Goal: Communication & Community: Answer question/provide support

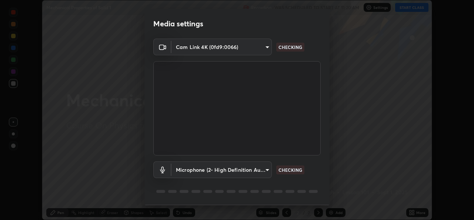
scroll to position [23, 0]
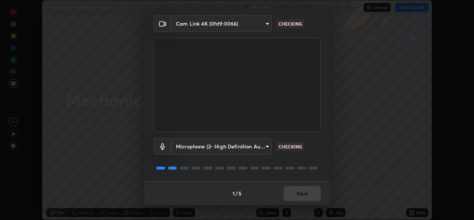
click at [297, 197] on div "1 / 5 Next" at bounding box center [236, 193] width 185 height 24
click at [295, 196] on div "1 / 5 Next" at bounding box center [236, 193] width 185 height 24
click at [295, 195] on div "1 / 5 Next" at bounding box center [236, 193] width 185 height 24
click at [296, 195] on div "1 / 5 Next" at bounding box center [236, 193] width 185 height 24
click at [297, 198] on div "1 / 5 Next" at bounding box center [236, 193] width 185 height 24
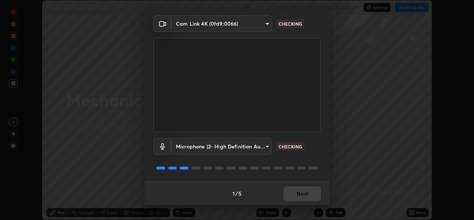
click at [298, 198] on div "1 / 5 Next" at bounding box center [236, 193] width 185 height 24
click at [301, 202] on div "1 / 5 Next" at bounding box center [236, 193] width 185 height 24
click at [302, 200] on div "1 / 5 Next" at bounding box center [236, 193] width 185 height 24
click at [302, 199] on div "1 / 5 Next" at bounding box center [236, 193] width 185 height 24
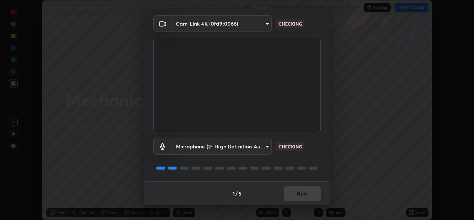
click at [312, 197] on div "1 / 5 Next" at bounding box center [236, 193] width 185 height 24
click at [308, 199] on div "1 / 5 Next" at bounding box center [236, 193] width 185 height 24
click at [309, 196] on div "1 / 5 Next" at bounding box center [236, 193] width 185 height 24
click at [309, 195] on div "1 / 5 Next" at bounding box center [236, 193] width 185 height 24
click at [310, 194] on div "1 / 5 Next" at bounding box center [236, 193] width 185 height 24
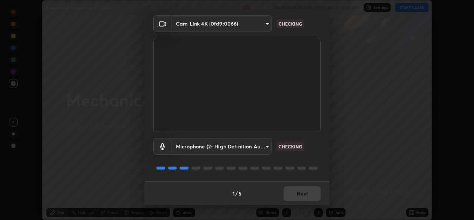
click at [311, 194] on div "1 / 5 Next" at bounding box center [236, 193] width 185 height 24
click at [309, 193] on div "1 / 5 Next" at bounding box center [236, 193] width 185 height 24
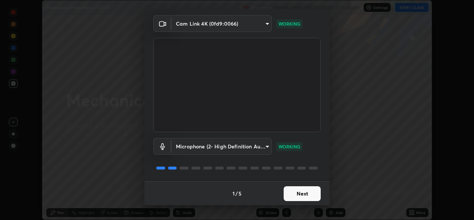
click at [308, 193] on button "Next" at bounding box center [302, 193] width 37 height 15
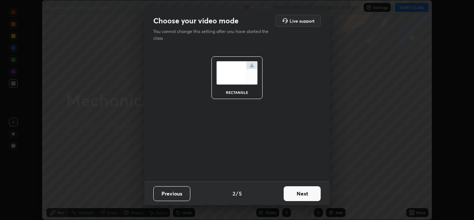
click at [308, 192] on button "Next" at bounding box center [302, 193] width 37 height 15
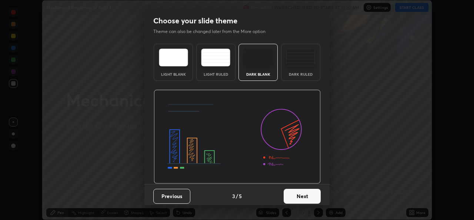
click at [310, 193] on button "Next" at bounding box center [302, 195] width 37 height 15
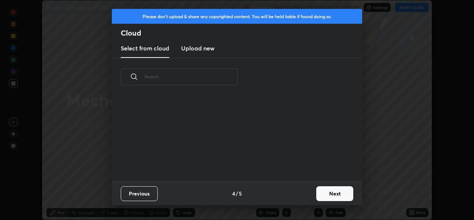
click at [333, 194] on button "Next" at bounding box center [334, 193] width 37 height 15
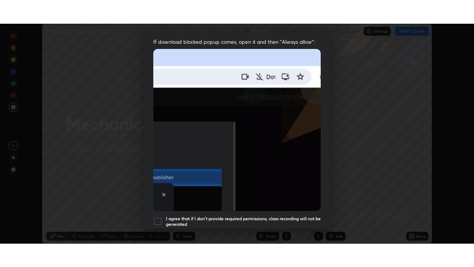
scroll to position [174, 0]
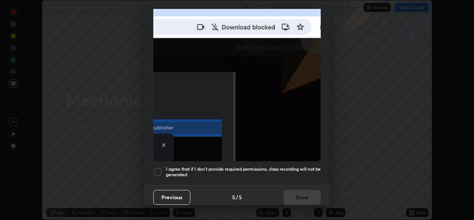
click at [241, 171] on h5 "I agree that if I don't provide required permissions, class recording will not …" at bounding box center [243, 171] width 155 height 11
click at [290, 194] on button "Done" at bounding box center [302, 197] width 37 height 15
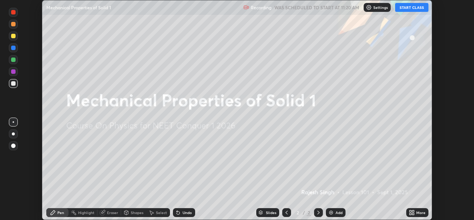
click at [413, 213] on icon at bounding box center [413, 214] width 2 height 2
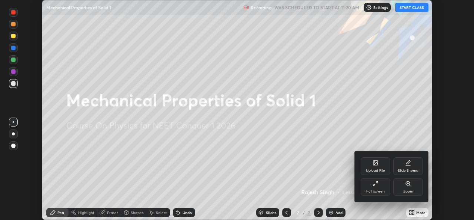
click at [371, 190] on div "Full screen" at bounding box center [375, 191] width 19 height 4
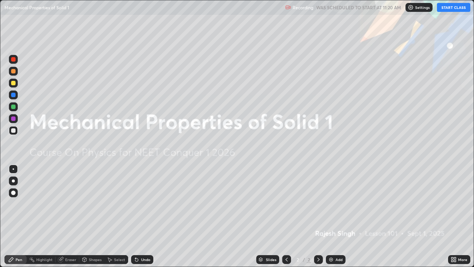
scroll to position [267, 474]
click at [446, 7] on button "START CLASS" at bounding box center [453, 7] width 33 height 9
click at [331, 219] on img at bounding box center [331, 259] width 6 height 6
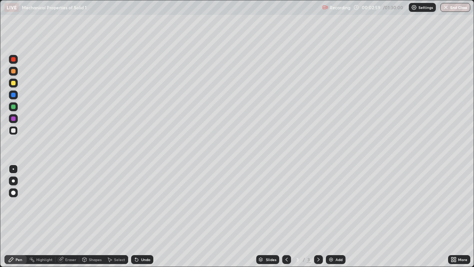
click at [286, 219] on icon at bounding box center [287, 259] width 6 height 6
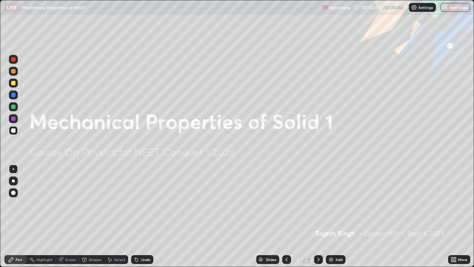
click at [452, 219] on icon at bounding box center [452, 258] width 2 height 2
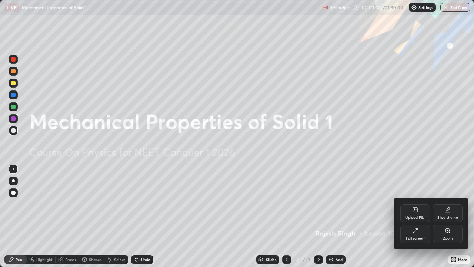
click at [412, 212] on icon at bounding box center [415, 210] width 6 height 6
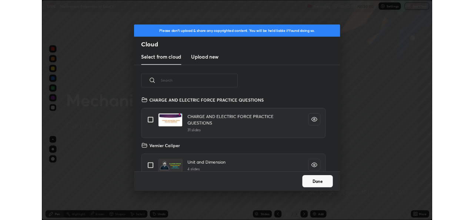
scroll to position [91, 238]
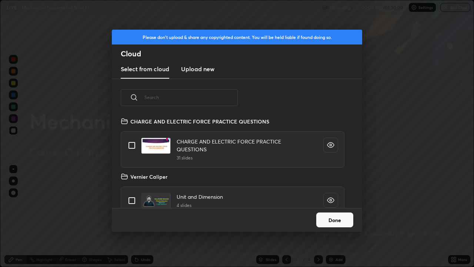
click at [207, 71] on h3 "Upload new" at bounding box center [197, 68] width 33 height 9
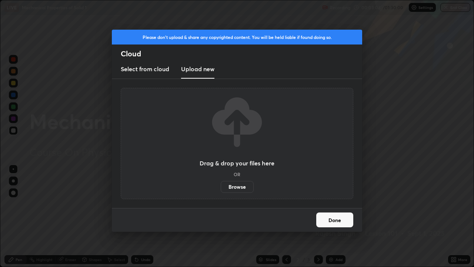
click at [234, 187] on label "Browse" at bounding box center [237, 187] width 33 height 12
click at [221, 187] on input "Browse" at bounding box center [221, 187] width 0 height 12
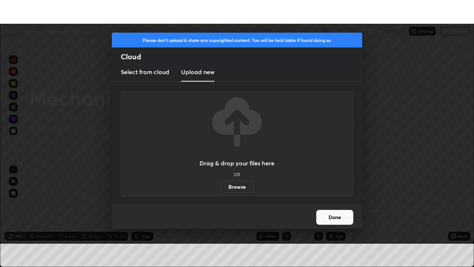
scroll to position [36802, 36548]
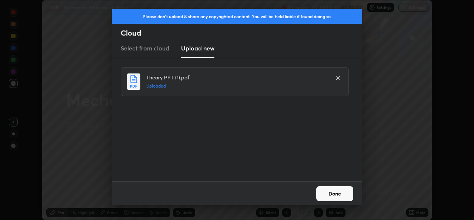
click at [340, 186] on button "Done" at bounding box center [334, 193] width 37 height 15
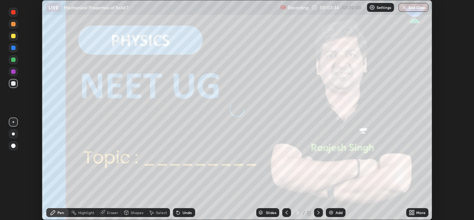
click at [413, 211] on icon at bounding box center [413, 211] width 2 height 2
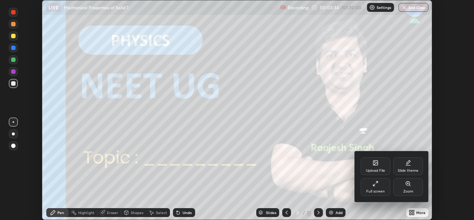
click at [381, 184] on div "Full screen" at bounding box center [376, 187] width 30 height 18
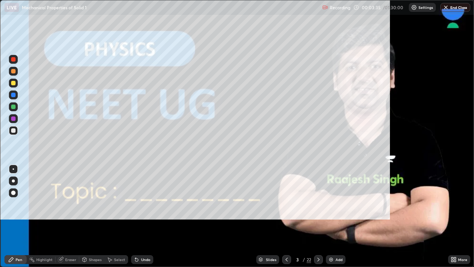
scroll to position [267, 474]
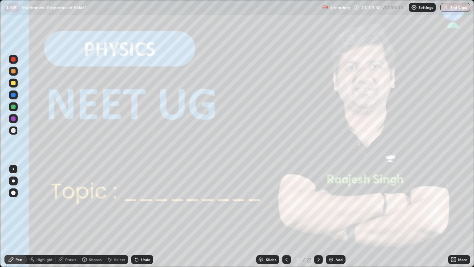
click at [319, 219] on icon at bounding box center [318, 259] width 6 height 6
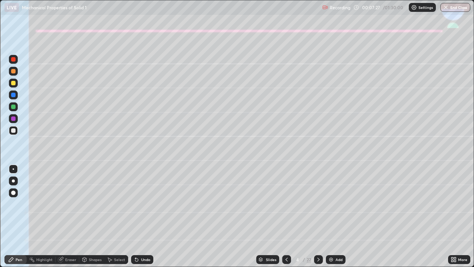
click at [12, 72] on div at bounding box center [13, 71] width 4 height 4
click at [14, 84] on div at bounding box center [13, 83] width 4 height 4
click at [13, 181] on div at bounding box center [13, 180] width 3 height 3
click at [15, 180] on div at bounding box center [13, 180] width 9 height 9
click at [93, 219] on div "Shapes" at bounding box center [95, 259] width 13 height 4
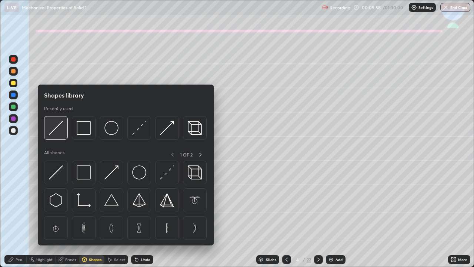
click at [61, 130] on img at bounding box center [56, 128] width 14 height 14
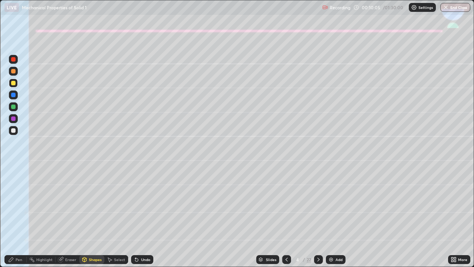
click at [14, 219] on div "Pen" at bounding box center [15, 259] width 22 height 9
click at [13, 129] on div at bounding box center [13, 130] width 4 height 4
click at [139, 219] on div "Undo" at bounding box center [142, 259] width 22 height 9
click at [144, 219] on div "Undo" at bounding box center [142, 259] width 22 height 9
click at [143, 219] on div "Undo" at bounding box center [142, 259] width 22 height 9
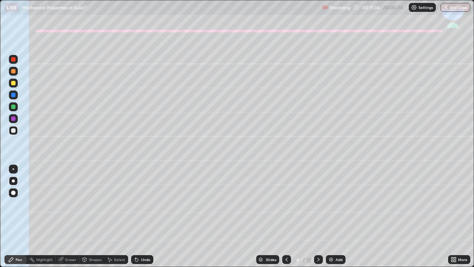
click at [144, 219] on div "Undo" at bounding box center [142, 259] width 22 height 9
click at [142, 219] on div "Undo" at bounding box center [145, 259] width 9 height 4
click at [142, 219] on div "Undo" at bounding box center [142, 259] width 22 height 9
click at [94, 219] on div "Shapes" at bounding box center [95, 259] width 13 height 4
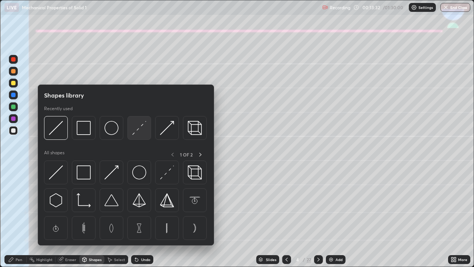
click at [139, 127] on img at bounding box center [139, 128] width 14 height 14
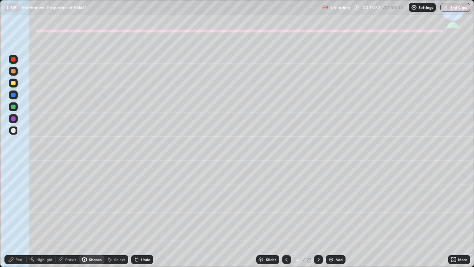
click at [12, 121] on div at bounding box center [13, 118] width 9 height 9
click at [141, 219] on div "Undo" at bounding box center [142, 259] width 22 height 9
click at [17, 219] on div "Pen" at bounding box center [19, 259] width 7 height 4
click at [141, 219] on div "Undo" at bounding box center [145, 259] width 9 height 4
click at [143, 219] on div "Undo" at bounding box center [145, 259] width 9 height 4
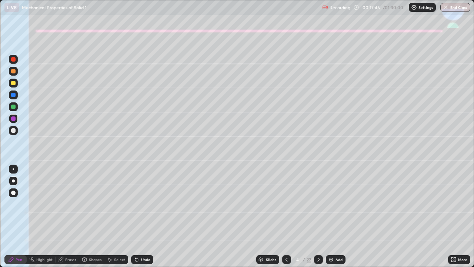
click at [14, 130] on div at bounding box center [13, 130] width 4 height 4
click at [96, 219] on div "Shapes" at bounding box center [95, 259] width 13 height 4
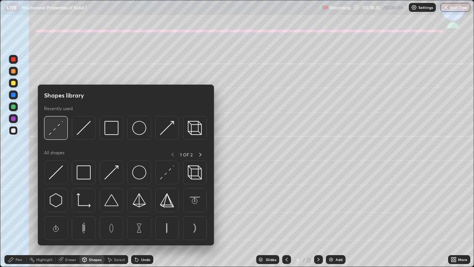
click at [58, 124] on img at bounding box center [56, 128] width 14 height 14
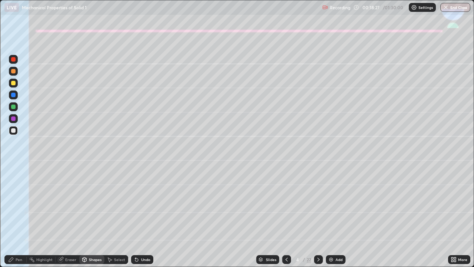
click at [12, 219] on icon at bounding box center [11, 259] width 4 height 4
click at [143, 219] on div "Undo" at bounding box center [145, 259] width 9 height 4
click at [144, 219] on div "Undo" at bounding box center [145, 259] width 9 height 4
click at [16, 84] on div at bounding box center [13, 82] width 9 height 9
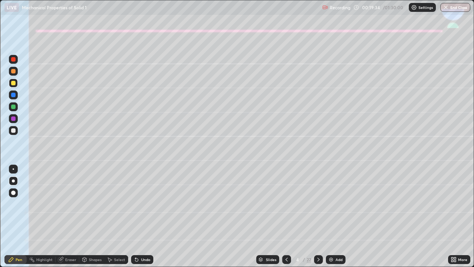
click at [15, 130] on div at bounding box center [13, 130] width 4 height 4
click at [317, 219] on icon at bounding box center [318, 259] width 6 height 6
click at [285, 219] on icon at bounding box center [286, 259] width 2 height 4
click at [314, 219] on div at bounding box center [318, 259] width 9 height 9
click at [15, 75] on div at bounding box center [13, 71] width 9 height 9
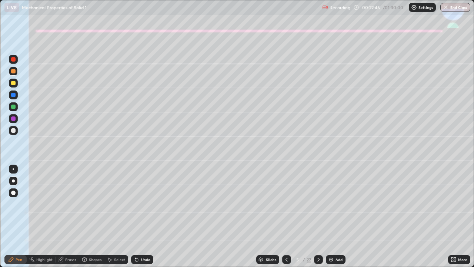
click at [140, 219] on div "Undo" at bounding box center [142, 259] width 22 height 9
click at [135, 219] on icon at bounding box center [135, 257] width 1 height 1
click at [138, 219] on icon at bounding box center [137, 259] width 6 height 6
click at [10, 131] on div at bounding box center [13, 130] width 9 height 9
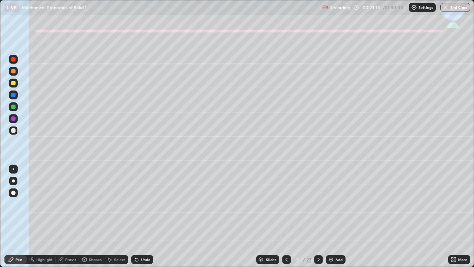
click at [142, 219] on div "Undo" at bounding box center [142, 259] width 22 height 9
click at [137, 219] on icon at bounding box center [137, 259] width 6 height 6
click at [138, 219] on icon at bounding box center [137, 259] width 6 height 6
click at [87, 219] on div "Shapes" at bounding box center [91, 259] width 25 height 9
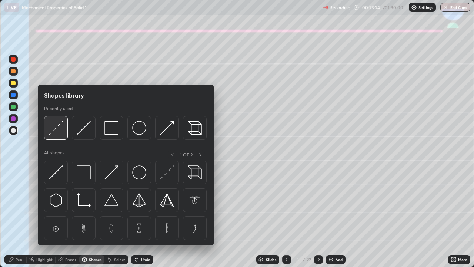
click at [56, 129] on img at bounding box center [56, 128] width 14 height 14
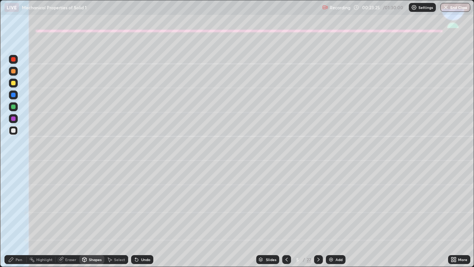
click at [13, 107] on div at bounding box center [13, 106] width 4 height 4
click at [20, 219] on div "Pen" at bounding box center [19, 259] width 7 height 4
click at [15, 131] on div at bounding box center [13, 130] width 4 height 4
click at [147, 219] on div "Undo" at bounding box center [145, 259] width 9 height 4
click at [285, 219] on icon at bounding box center [287, 259] width 6 height 6
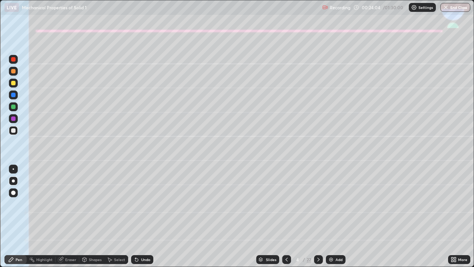
click at [318, 219] on icon at bounding box center [318, 259] width 6 height 6
click at [285, 219] on icon at bounding box center [287, 259] width 6 height 6
click at [320, 219] on icon at bounding box center [318, 259] width 6 height 6
click at [64, 219] on div "Eraser" at bounding box center [68, 259] width 24 height 9
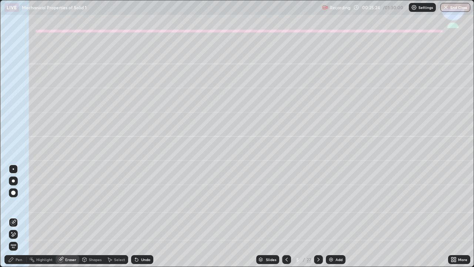
click at [18, 219] on div "Pen" at bounding box center [19, 259] width 7 height 4
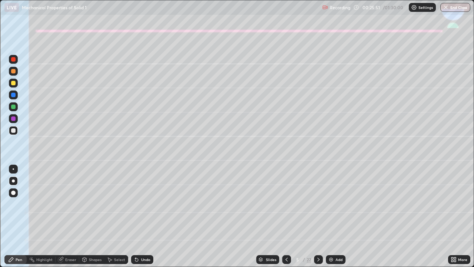
click at [285, 219] on icon at bounding box center [287, 259] width 6 height 6
click at [316, 219] on icon at bounding box center [318, 259] width 6 height 6
click at [286, 219] on icon at bounding box center [286, 259] width 2 height 4
click at [318, 219] on icon at bounding box center [318, 259] width 6 height 6
click at [144, 219] on div "Undo" at bounding box center [145, 259] width 9 height 4
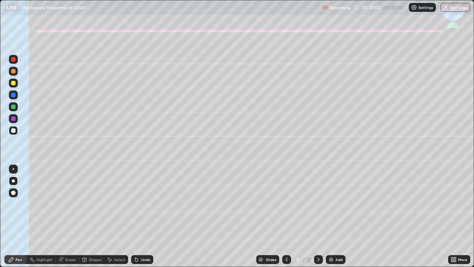
click at [141, 219] on div "Undo" at bounding box center [145, 259] width 9 height 4
click at [145, 219] on div "Undo" at bounding box center [142, 259] width 22 height 9
click at [143, 219] on div "Undo" at bounding box center [145, 259] width 9 height 4
click at [141, 219] on div "Undo" at bounding box center [145, 259] width 9 height 4
click at [144, 219] on div "Undo" at bounding box center [145, 259] width 9 height 4
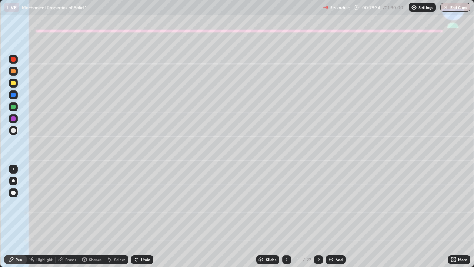
click at [94, 219] on div "Shapes" at bounding box center [95, 259] width 13 height 4
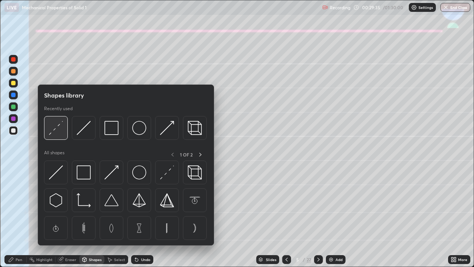
click at [56, 129] on img at bounding box center [56, 128] width 14 height 14
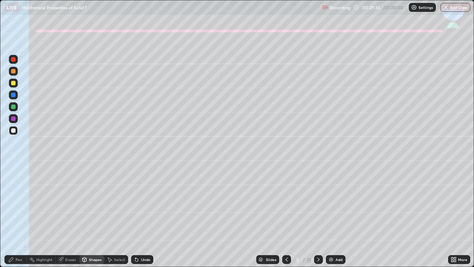
click at [16, 118] on div at bounding box center [13, 118] width 9 height 9
click at [19, 219] on div "Pen" at bounding box center [19, 259] width 7 height 4
click at [13, 107] on div at bounding box center [13, 106] width 4 height 4
click at [96, 219] on div "Shapes" at bounding box center [95, 259] width 13 height 4
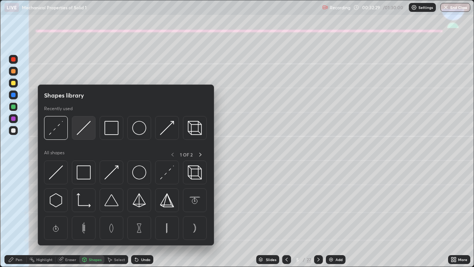
click at [84, 127] on img at bounding box center [84, 128] width 14 height 14
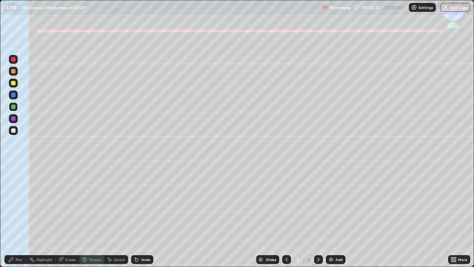
click at [19, 219] on div "Pen" at bounding box center [19, 259] width 7 height 4
click at [142, 219] on div "Undo" at bounding box center [145, 259] width 9 height 4
click at [143, 219] on div "Undo" at bounding box center [145, 259] width 9 height 4
click at [142, 219] on div "Undo" at bounding box center [145, 259] width 9 height 4
click at [141, 219] on div "Undo" at bounding box center [145, 259] width 9 height 4
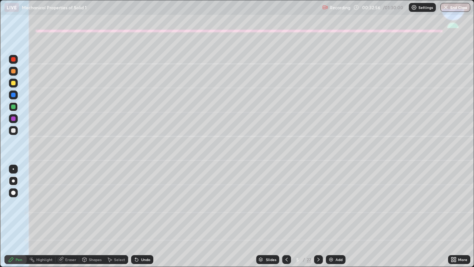
click at [138, 219] on icon at bounding box center [137, 259] width 6 height 6
click at [141, 219] on div "Undo" at bounding box center [145, 259] width 9 height 4
click at [139, 219] on div "Undo" at bounding box center [142, 259] width 22 height 9
click at [12, 71] on div at bounding box center [13, 71] width 4 height 4
click at [136, 219] on icon at bounding box center [136, 259] width 3 height 3
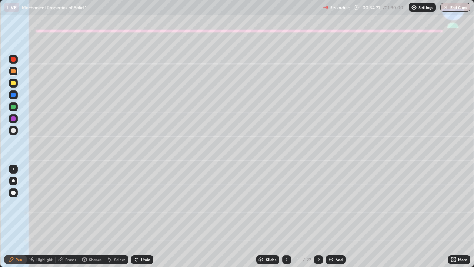
click at [13, 131] on div at bounding box center [13, 130] width 4 height 4
click at [14, 108] on div at bounding box center [13, 106] width 4 height 4
click at [148, 219] on div "Undo" at bounding box center [145, 259] width 9 height 4
click at [285, 219] on icon at bounding box center [287, 259] width 6 height 6
click at [286, 219] on div at bounding box center [286, 259] width 9 height 15
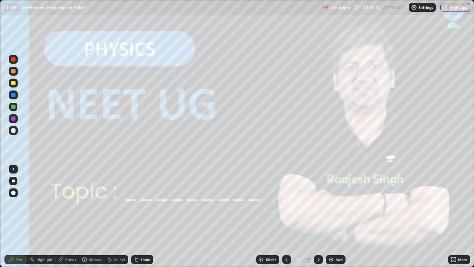
click at [318, 219] on icon at bounding box center [318, 259] width 6 height 6
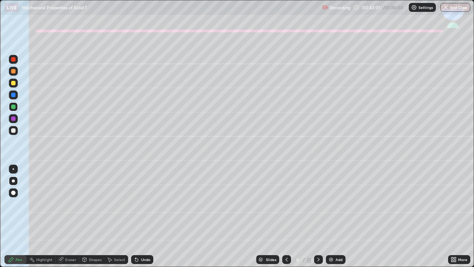
click at [318, 219] on icon at bounding box center [318, 259] width 6 height 6
click at [285, 219] on icon at bounding box center [287, 259] width 6 height 6
click at [139, 219] on div "Undo" at bounding box center [142, 259] width 22 height 9
click at [143, 219] on div "Undo" at bounding box center [145, 259] width 9 height 4
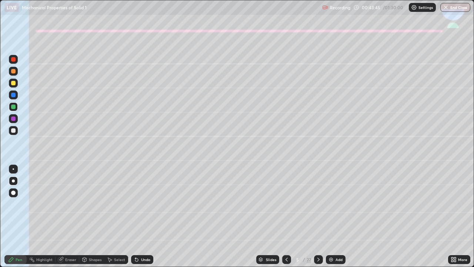
click at [141, 219] on div "Undo" at bounding box center [145, 259] width 9 height 4
click at [318, 219] on icon at bounding box center [318, 259] width 6 height 6
click at [12, 83] on div at bounding box center [13, 83] width 4 height 4
click at [92, 219] on div "Shapes" at bounding box center [95, 259] width 13 height 4
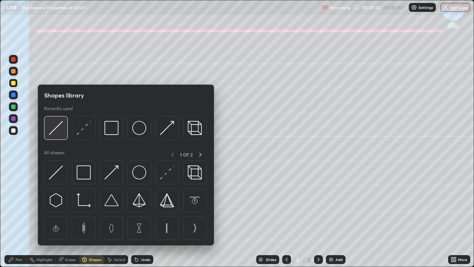
click at [58, 128] on img at bounding box center [56, 128] width 14 height 14
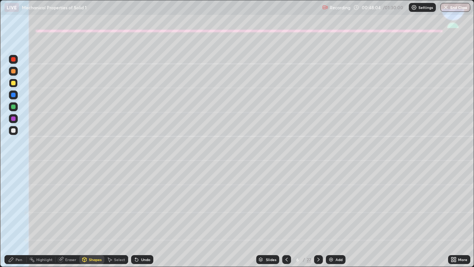
click at [23, 219] on div "Pen" at bounding box center [15, 259] width 22 height 9
click at [12, 132] on div at bounding box center [13, 130] width 4 height 4
click at [147, 219] on div "Undo" at bounding box center [145, 259] width 9 height 4
click at [319, 219] on icon at bounding box center [318, 259] width 6 height 6
click at [14, 83] on div at bounding box center [13, 83] width 4 height 4
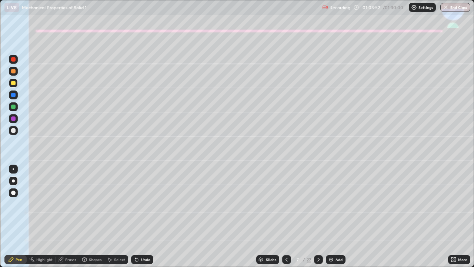
click at [458, 6] on button "End Class" at bounding box center [455, 7] width 30 height 9
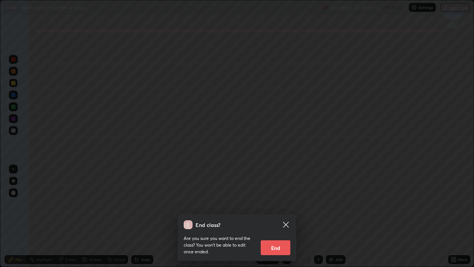
click at [279, 219] on button "End" at bounding box center [276, 247] width 30 height 15
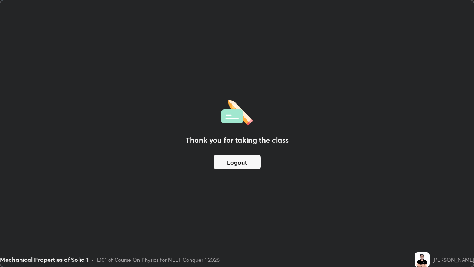
click at [236, 157] on button "Logout" at bounding box center [237, 161] width 47 height 15
